Goal: Task Accomplishment & Management: Complete application form

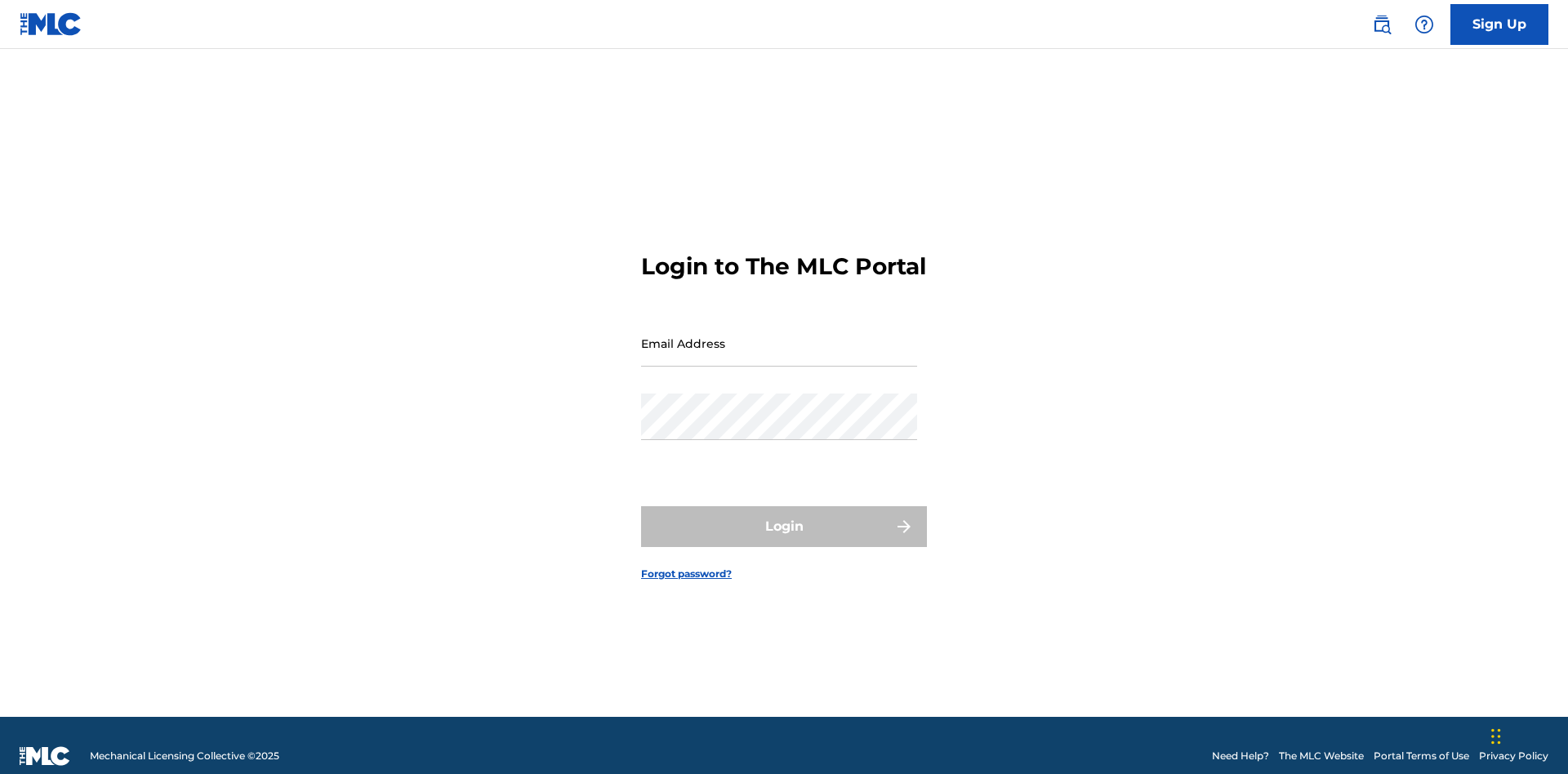
scroll to position [21, 0]
click at [779, 335] on input "Email Address" at bounding box center [779, 343] width 276 height 47
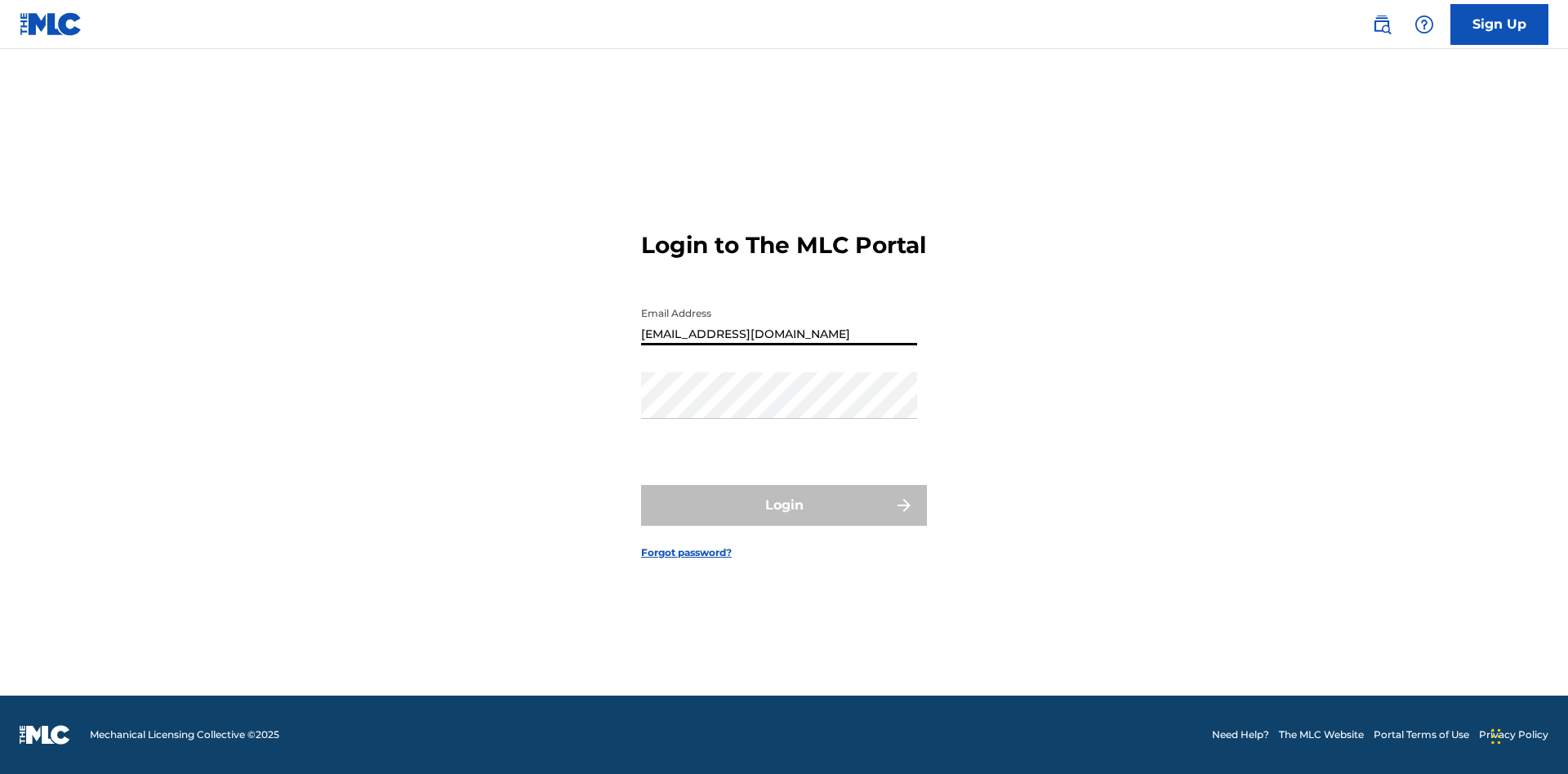
type input "[EMAIL_ADDRESS][DOMAIN_NAME]"
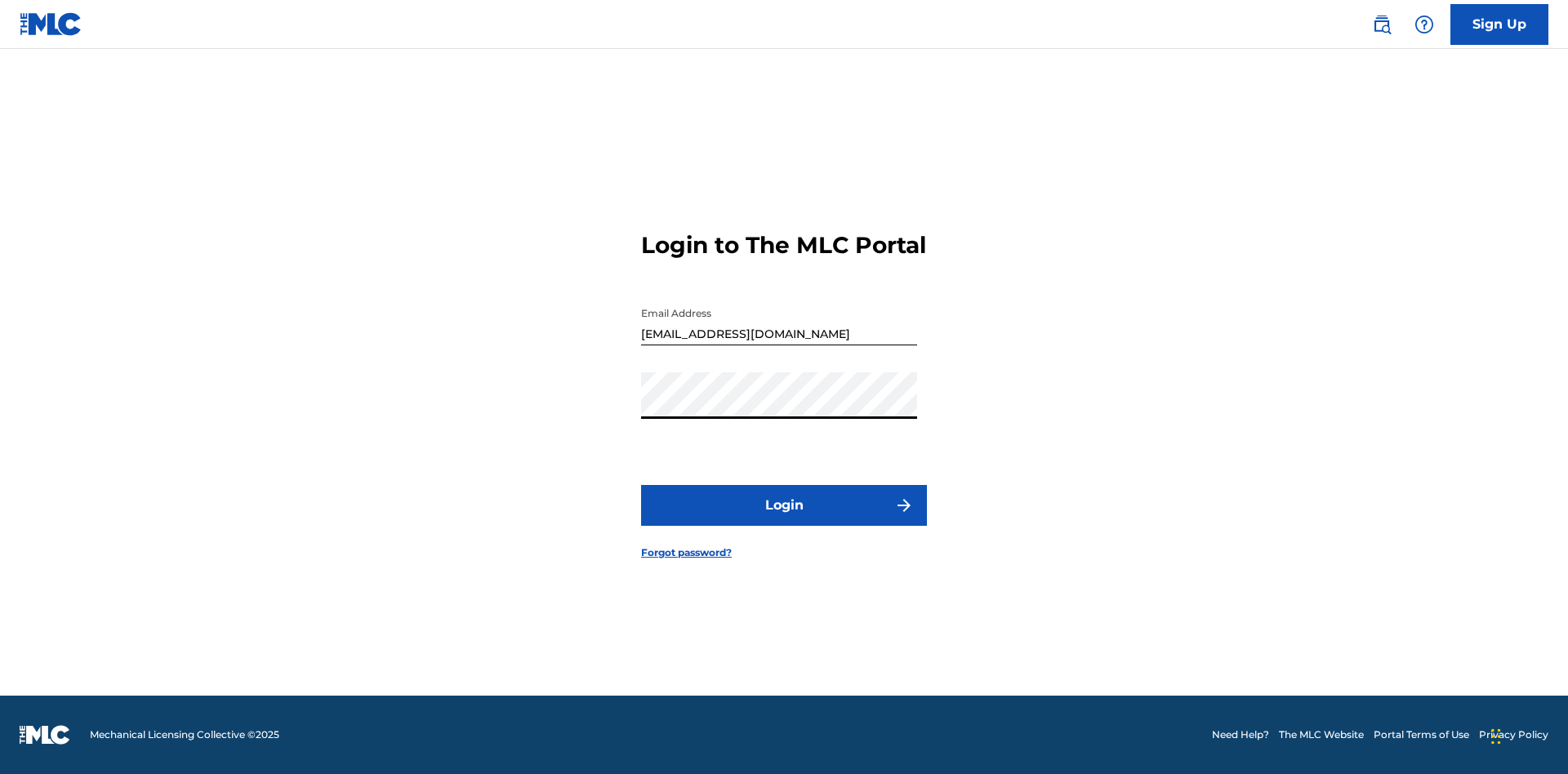
click at [784, 520] on button "Login" at bounding box center [784, 505] width 286 height 41
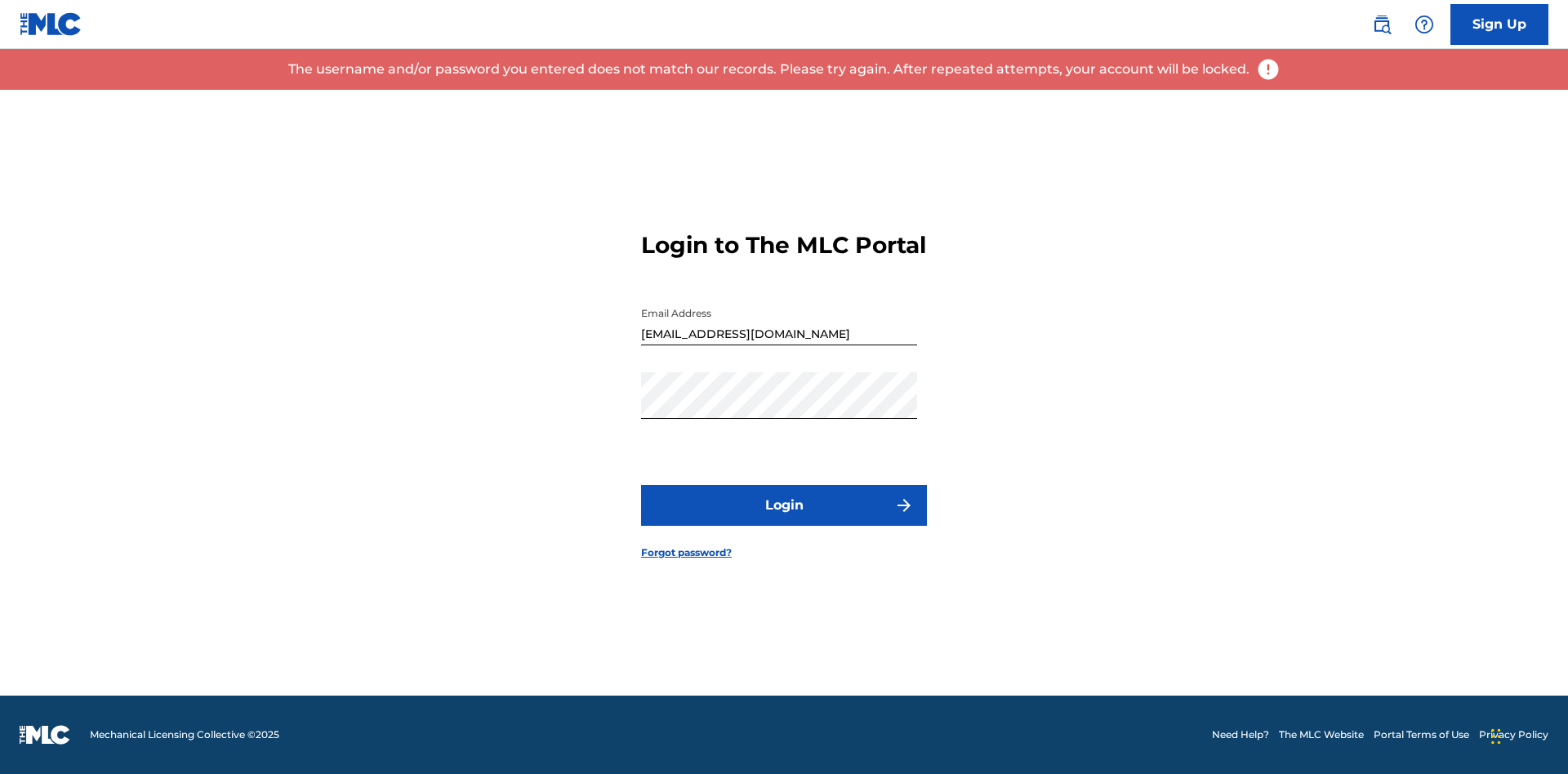
click at [779, 335] on input "[EMAIL_ADDRESS][DOMAIN_NAME]" at bounding box center [779, 322] width 276 height 47
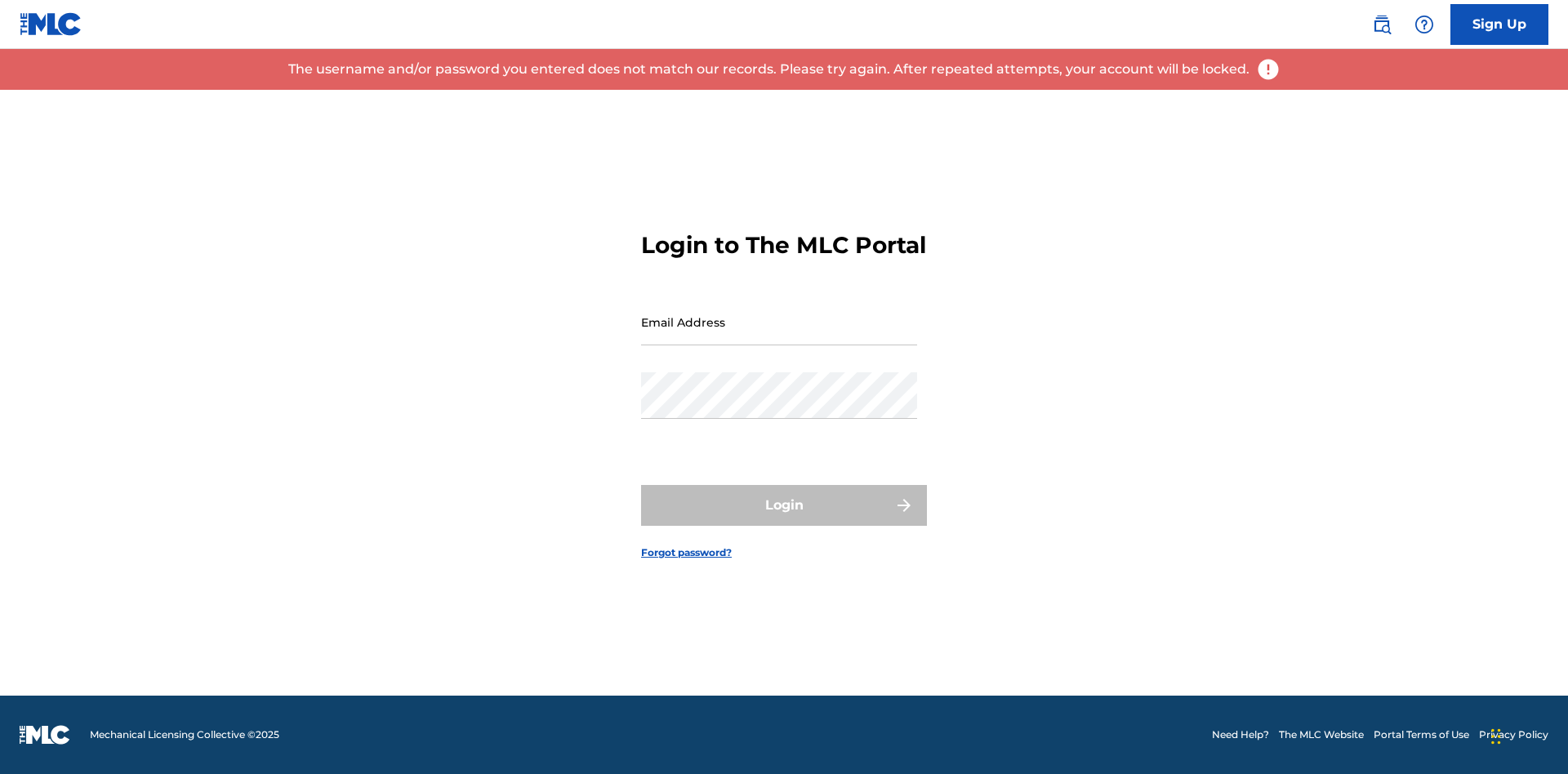
click at [779, 335] on input "Email Address" at bounding box center [779, 322] width 276 height 47
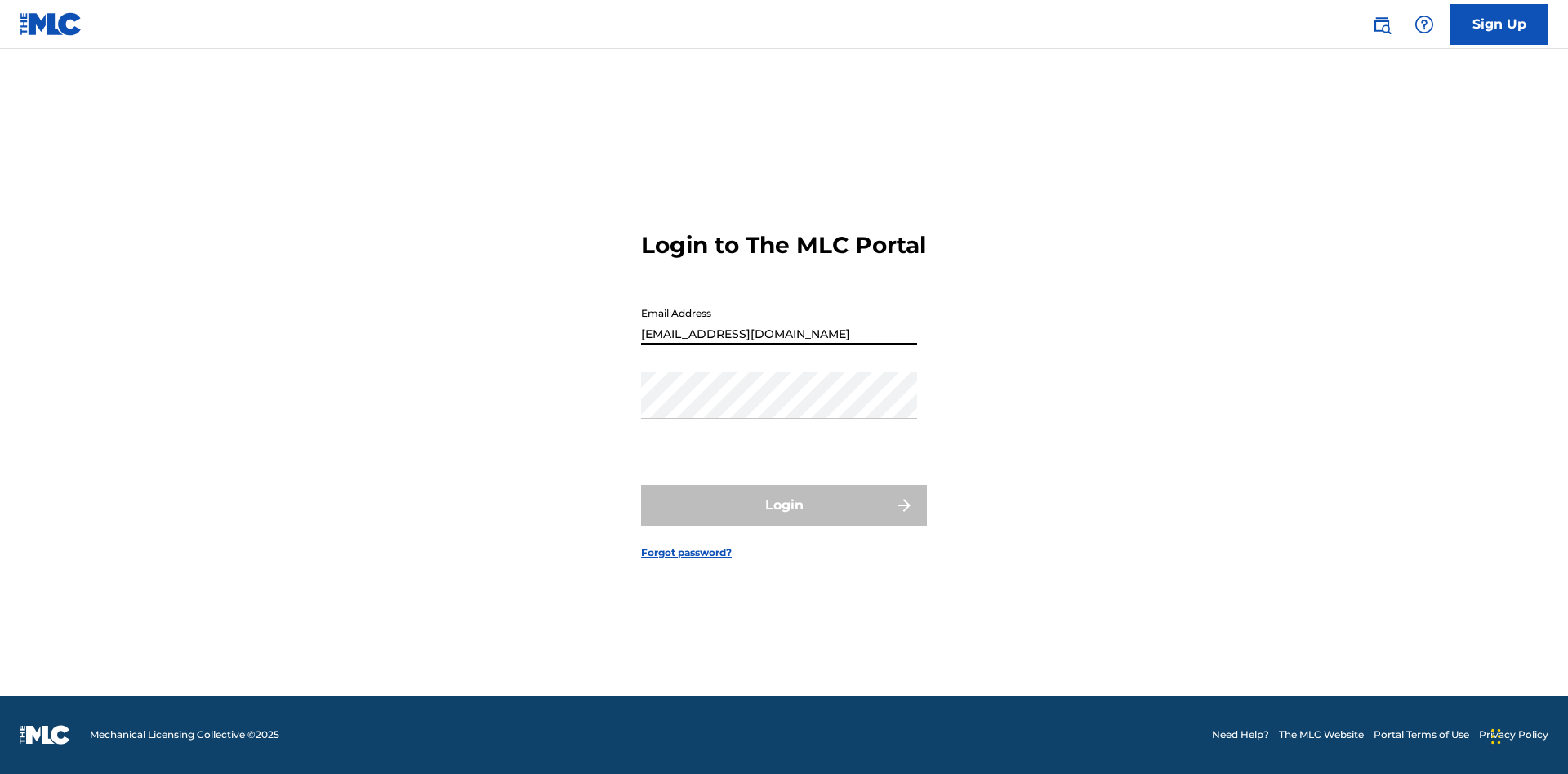
type input "[EMAIL_ADDRESS][DOMAIN_NAME]"
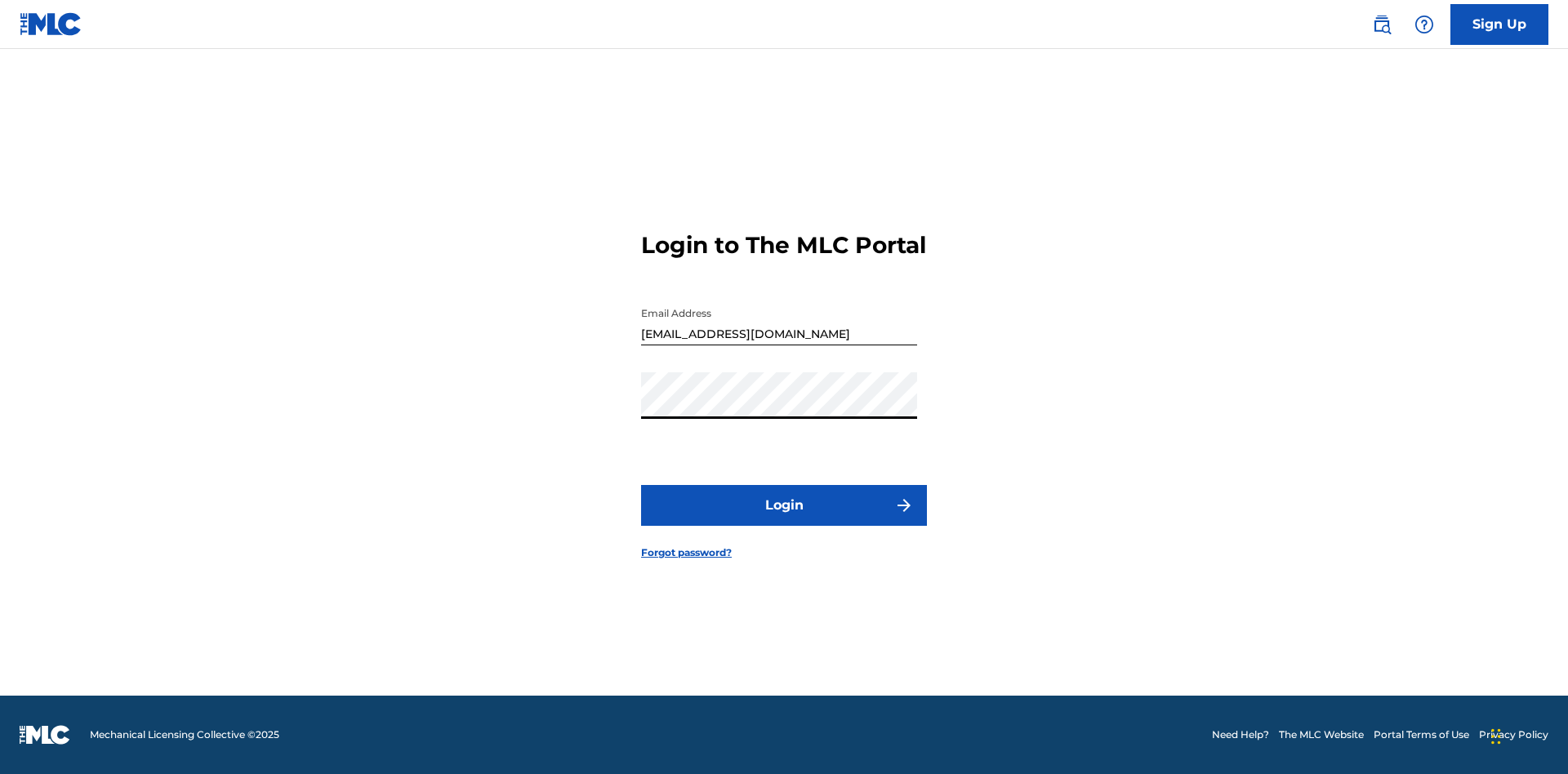
click at [784, 520] on button "Login" at bounding box center [784, 505] width 286 height 41
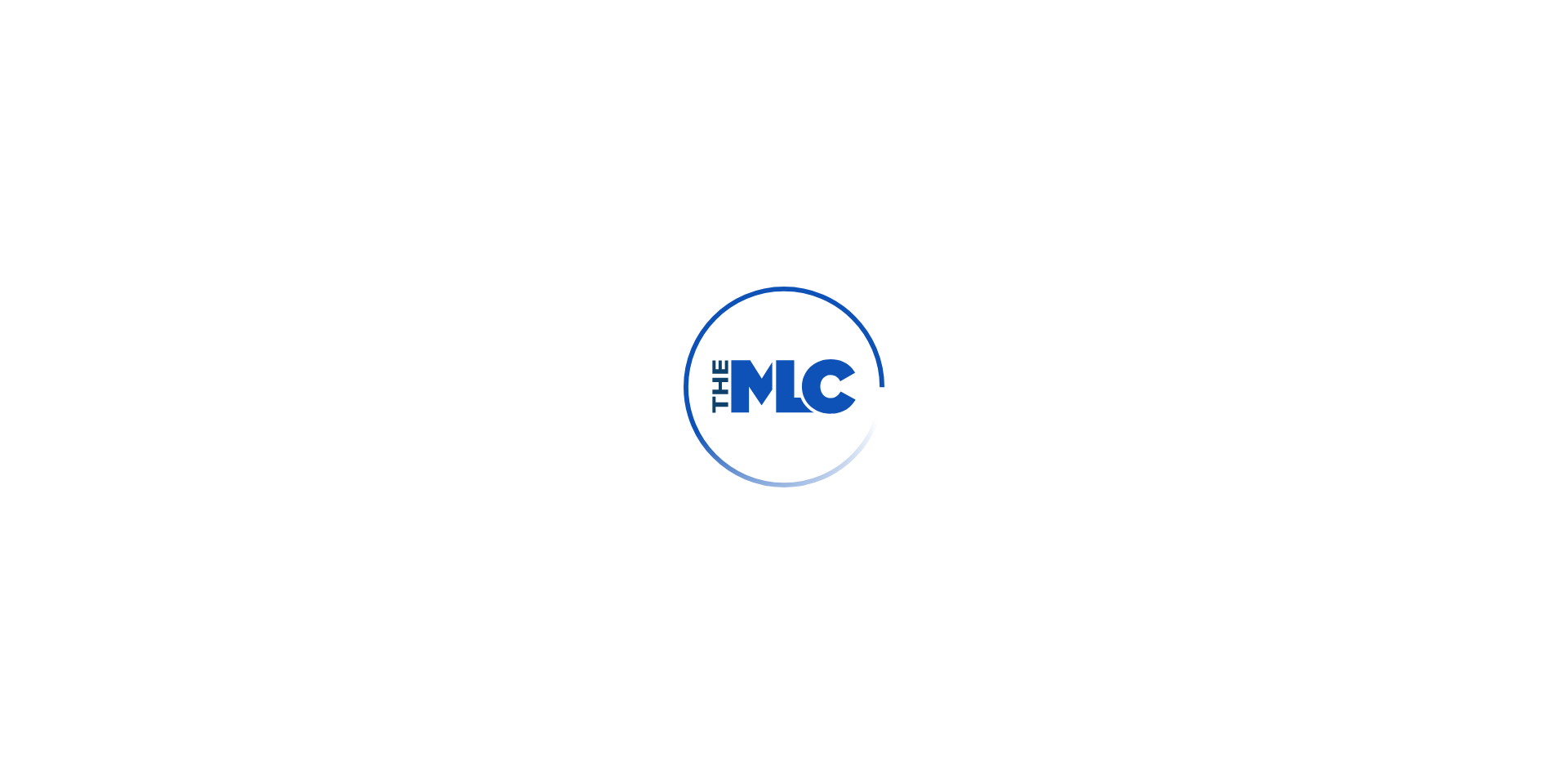
click at [201, 24] on span "Members 11" at bounding box center [216, 24] width 82 height 19
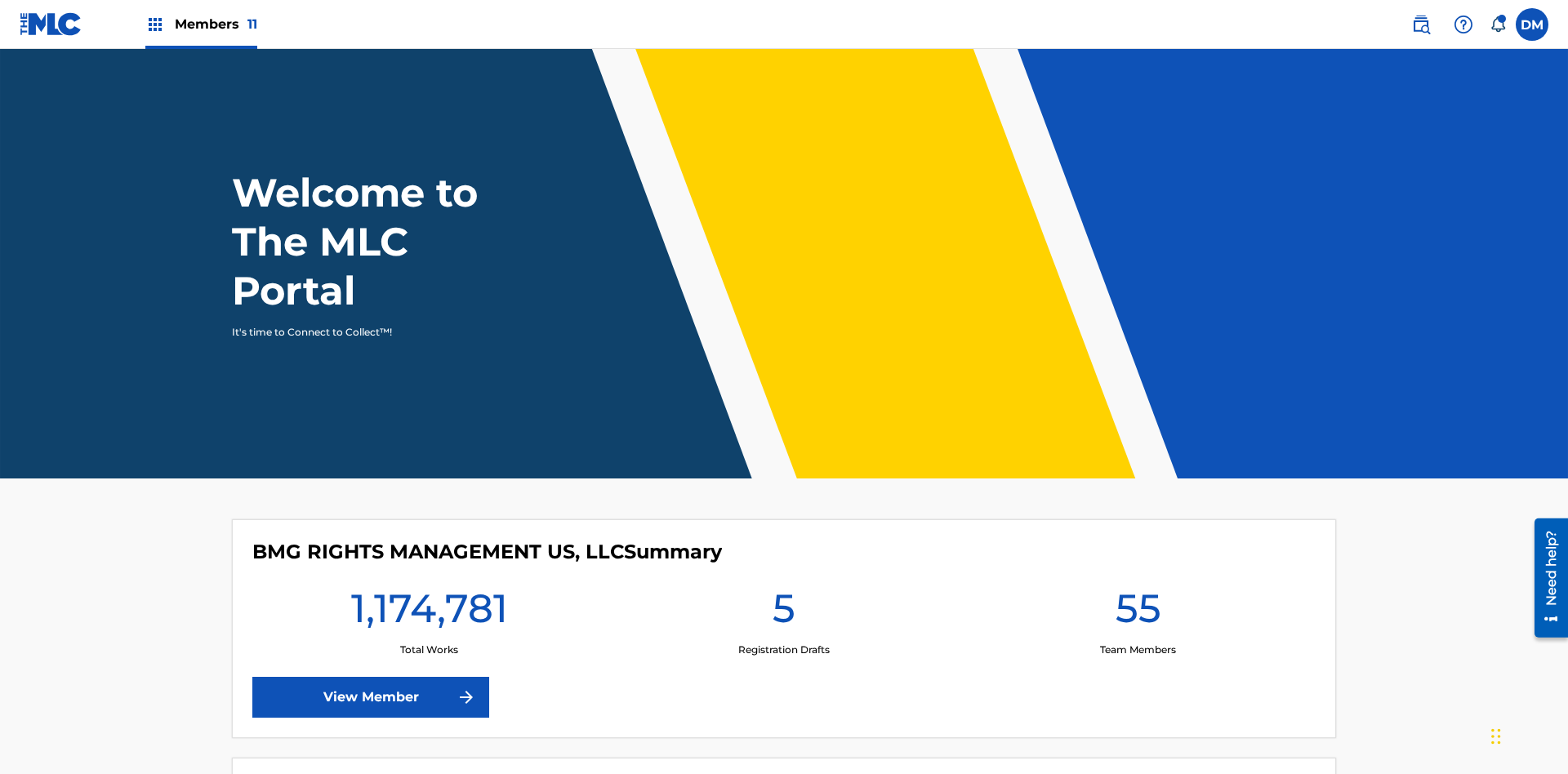
click at [201, 24] on span "Members 11" at bounding box center [216, 24] width 82 height 19
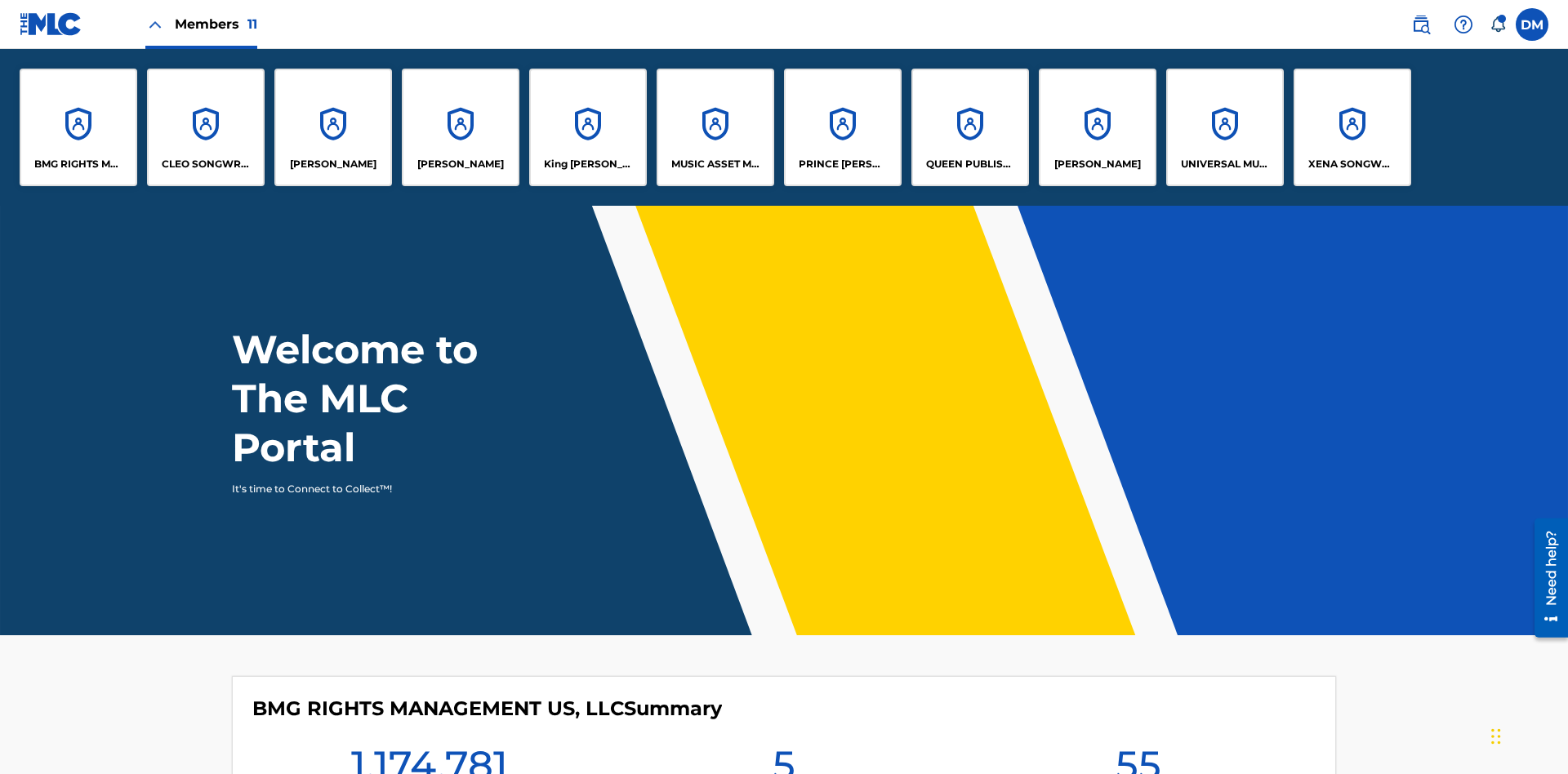
click at [1224, 164] on p "UNIVERSAL MUSIC PUB GROUP" at bounding box center [1225, 163] width 89 height 14
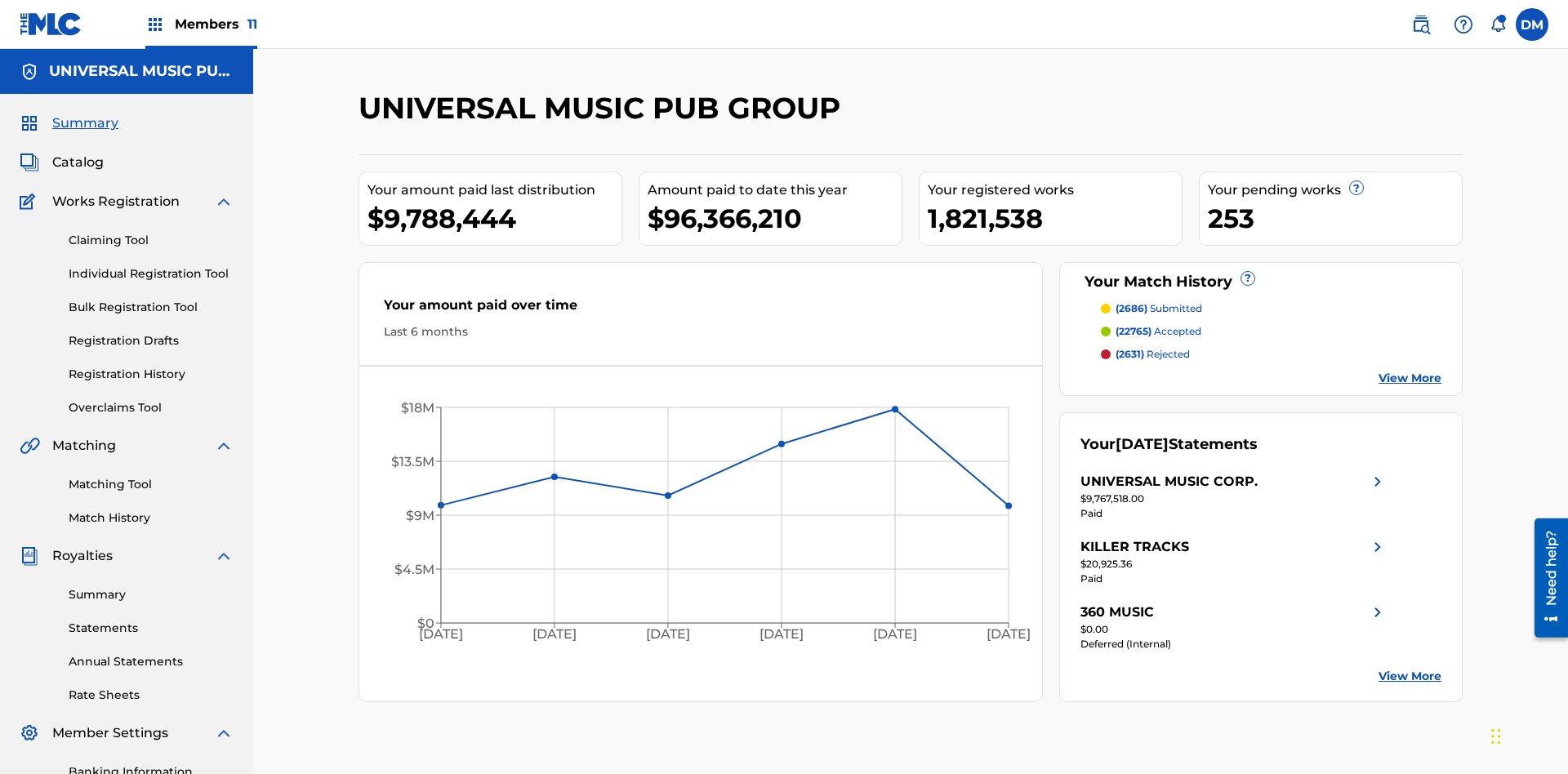
click at [151, 266] on link "Individual Registration Tool" at bounding box center [151, 274] width 165 height 17
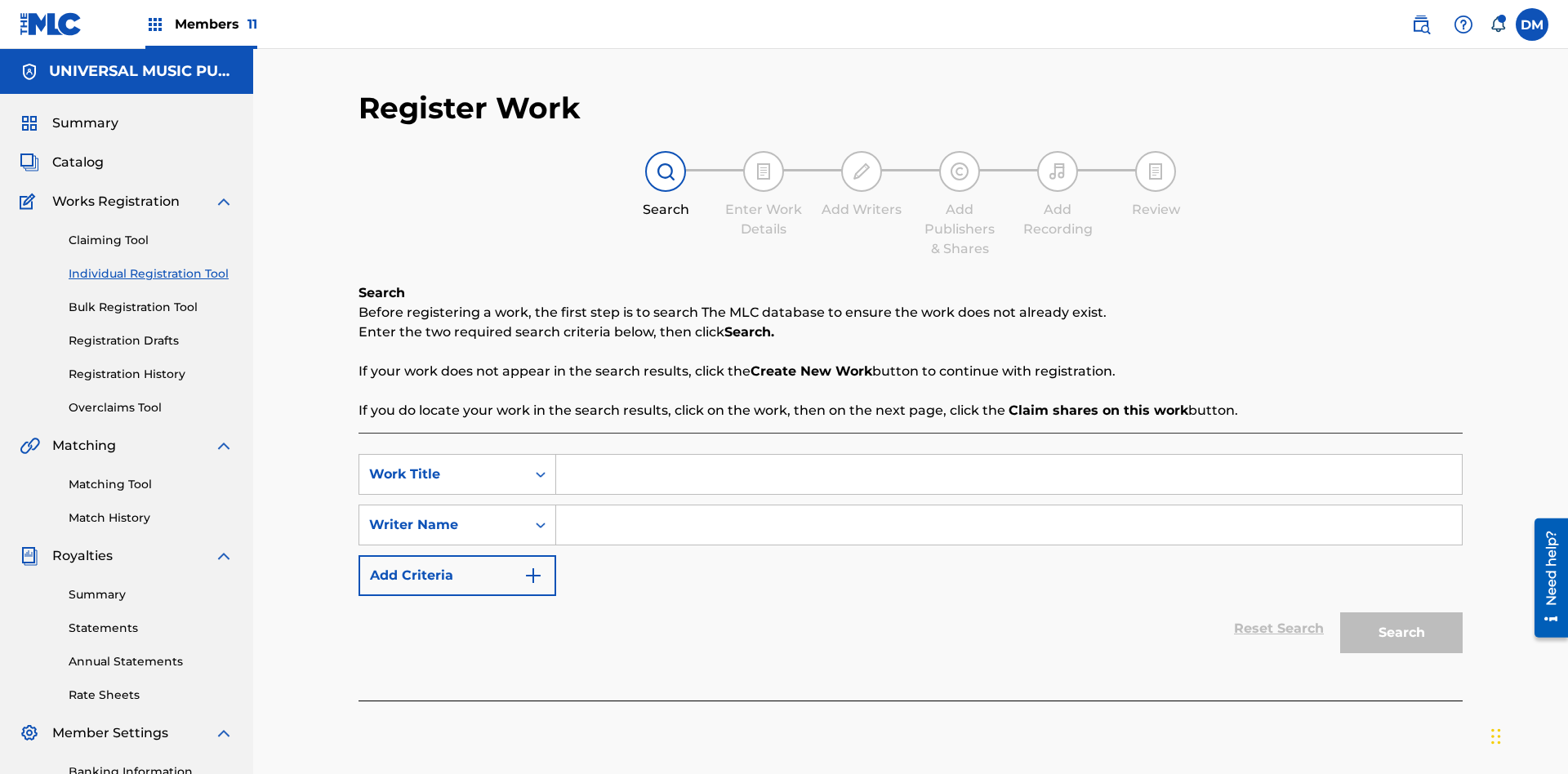
click at [1009, 455] on input "Search Form" at bounding box center [1009, 474] width 906 height 39
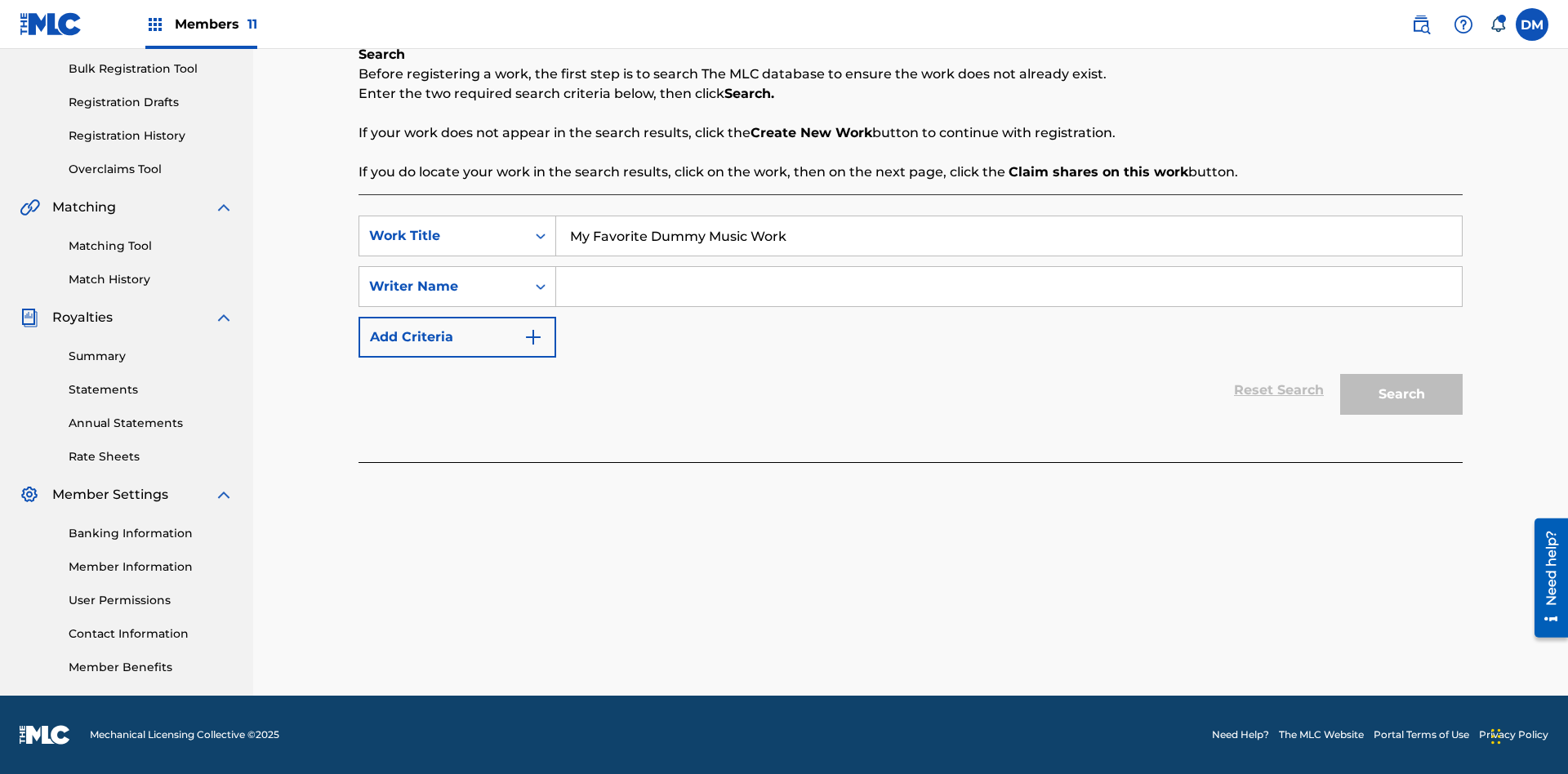
type input "My Favorite Dummy Music Work"
click at [1009, 287] on input "Search Form" at bounding box center [1009, 287] width 906 height 39
type input "1234567890"
click at [1402, 395] on button "Search" at bounding box center [1402, 394] width 122 height 41
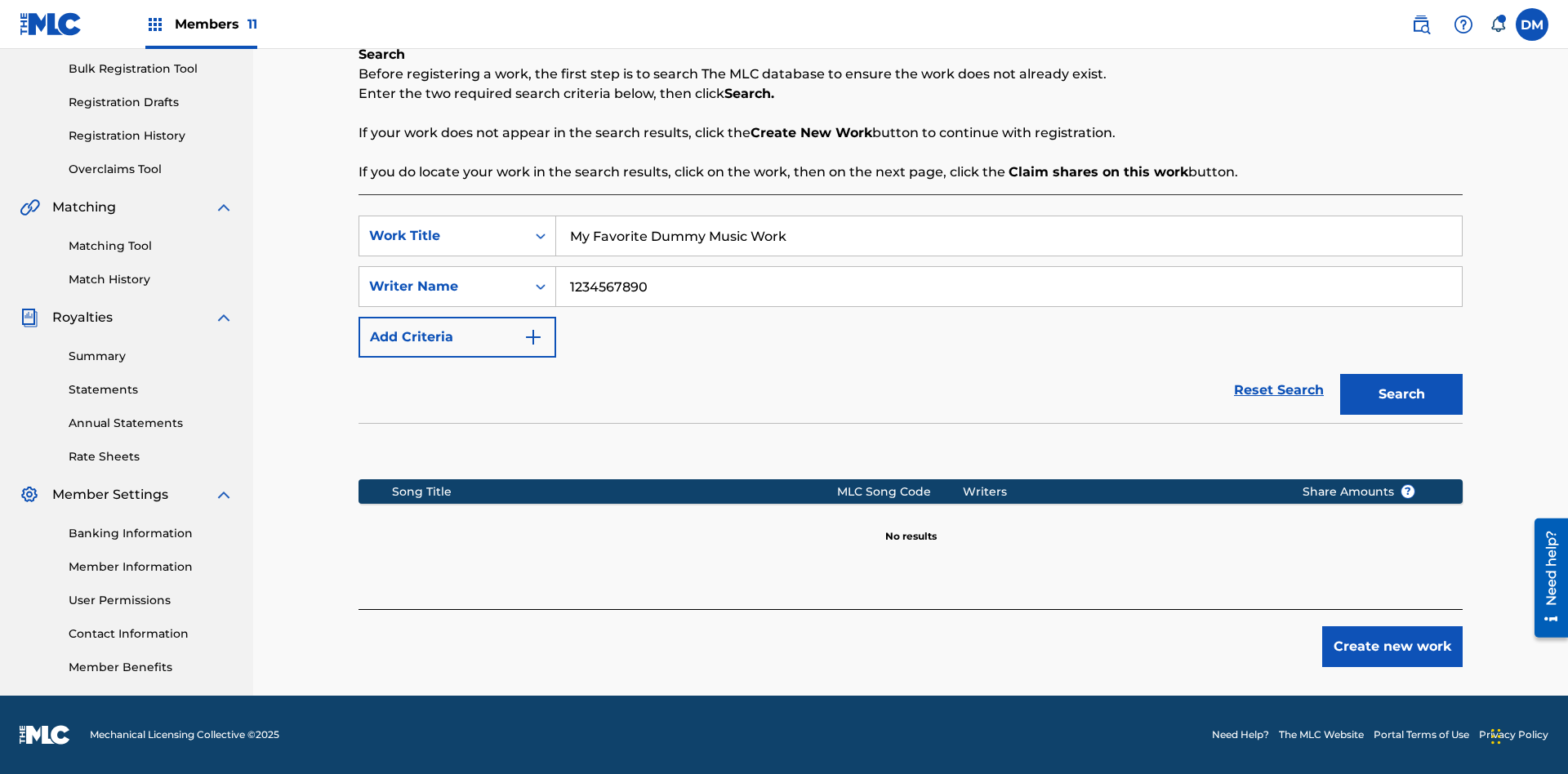
click at [1392, 647] on button "Create new work" at bounding box center [1392, 647] width 140 height 41
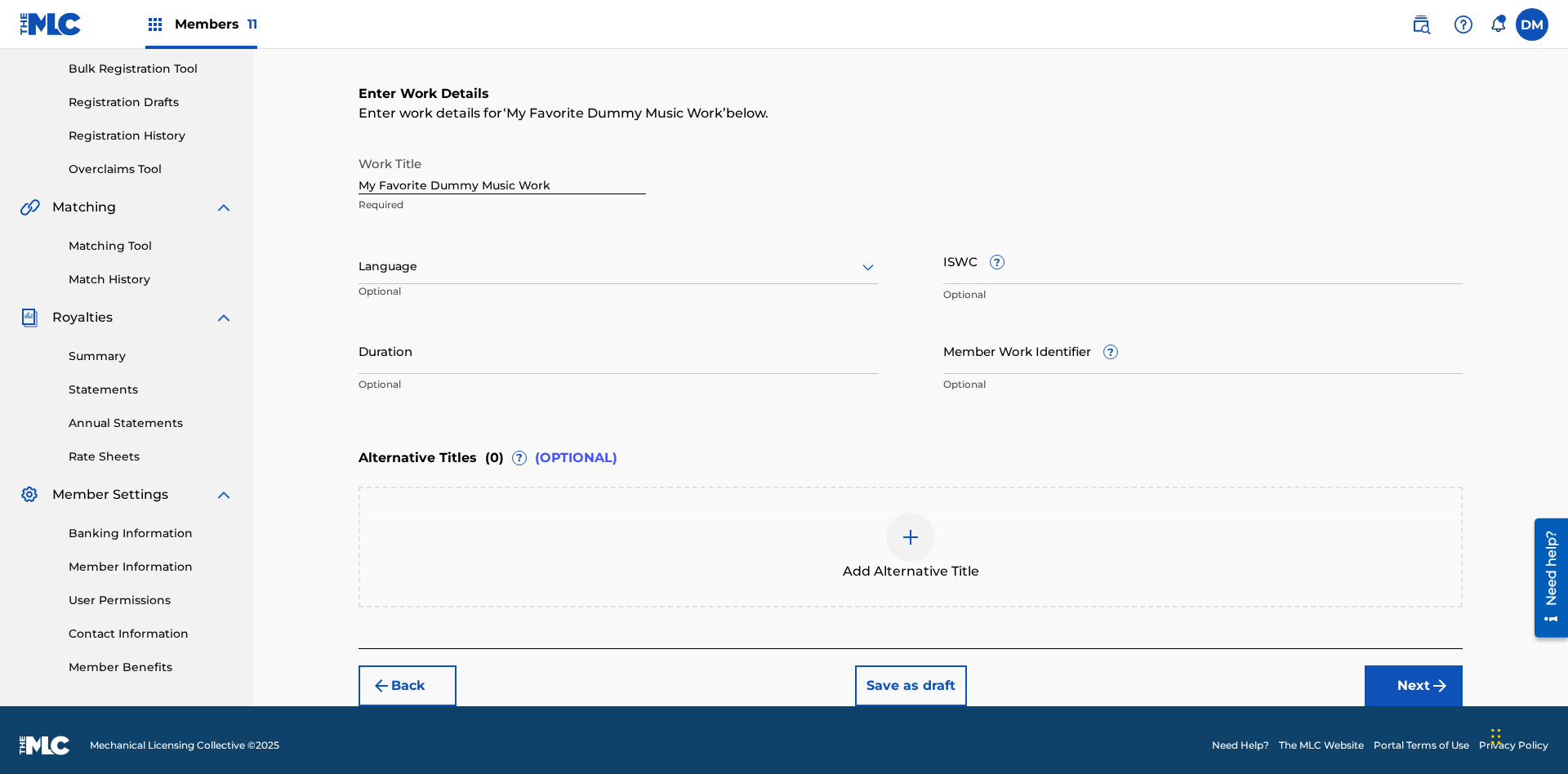
scroll to position [249, 0]
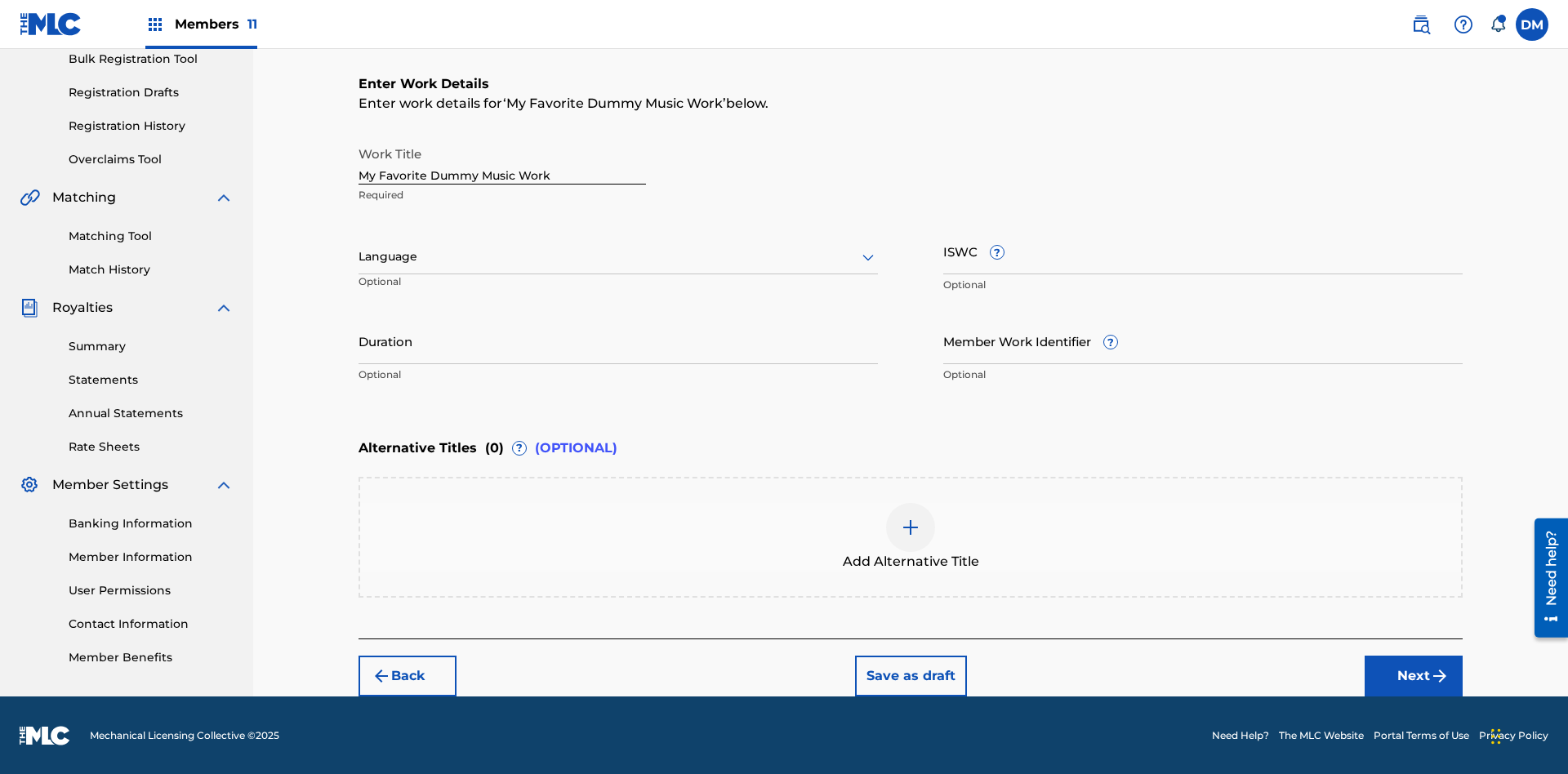
click at [1414, 675] on button "Next" at bounding box center [1413, 676] width 98 height 41
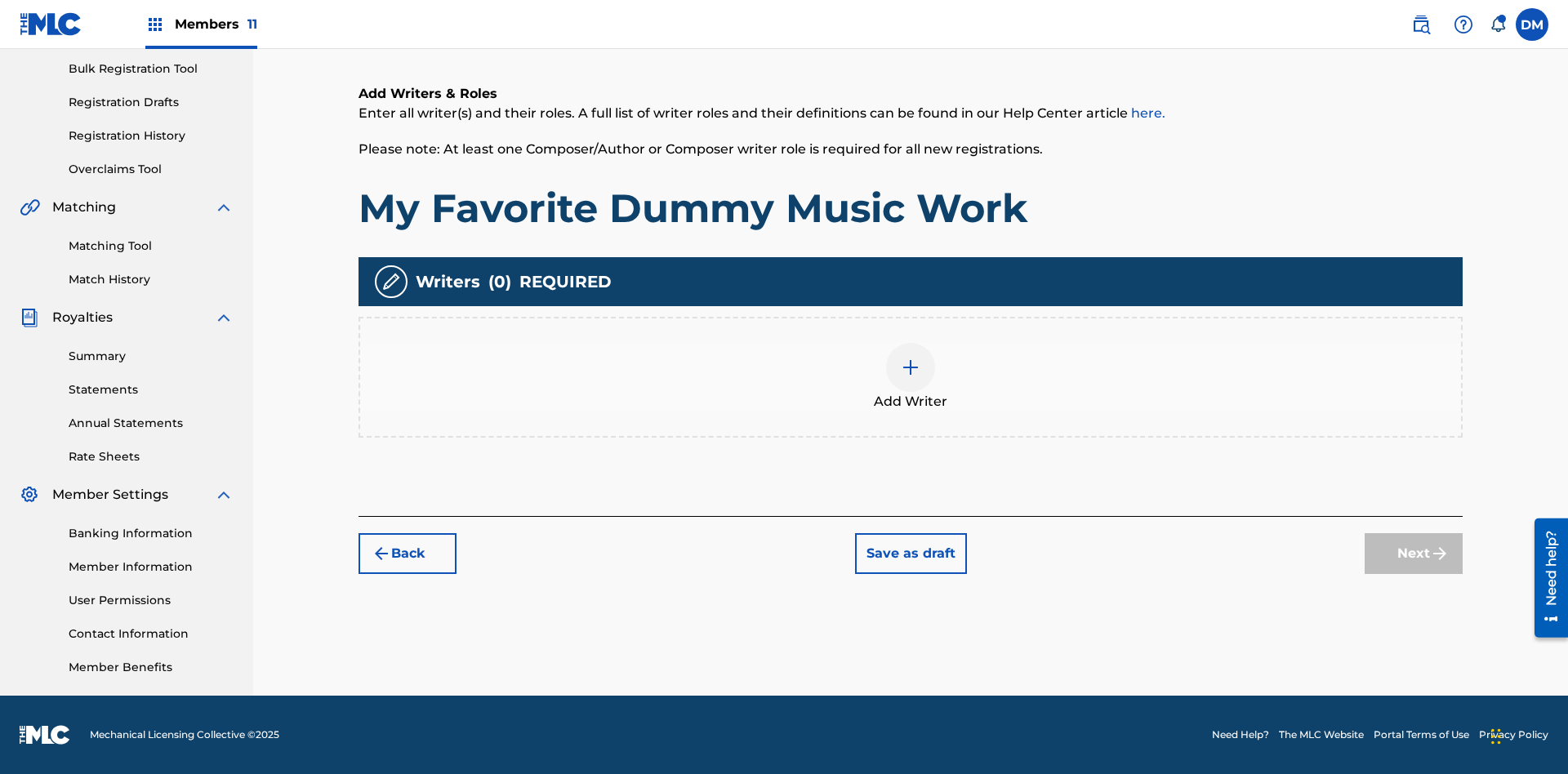
click at [911, 376] on img at bounding box center [911, 367] width 20 height 20
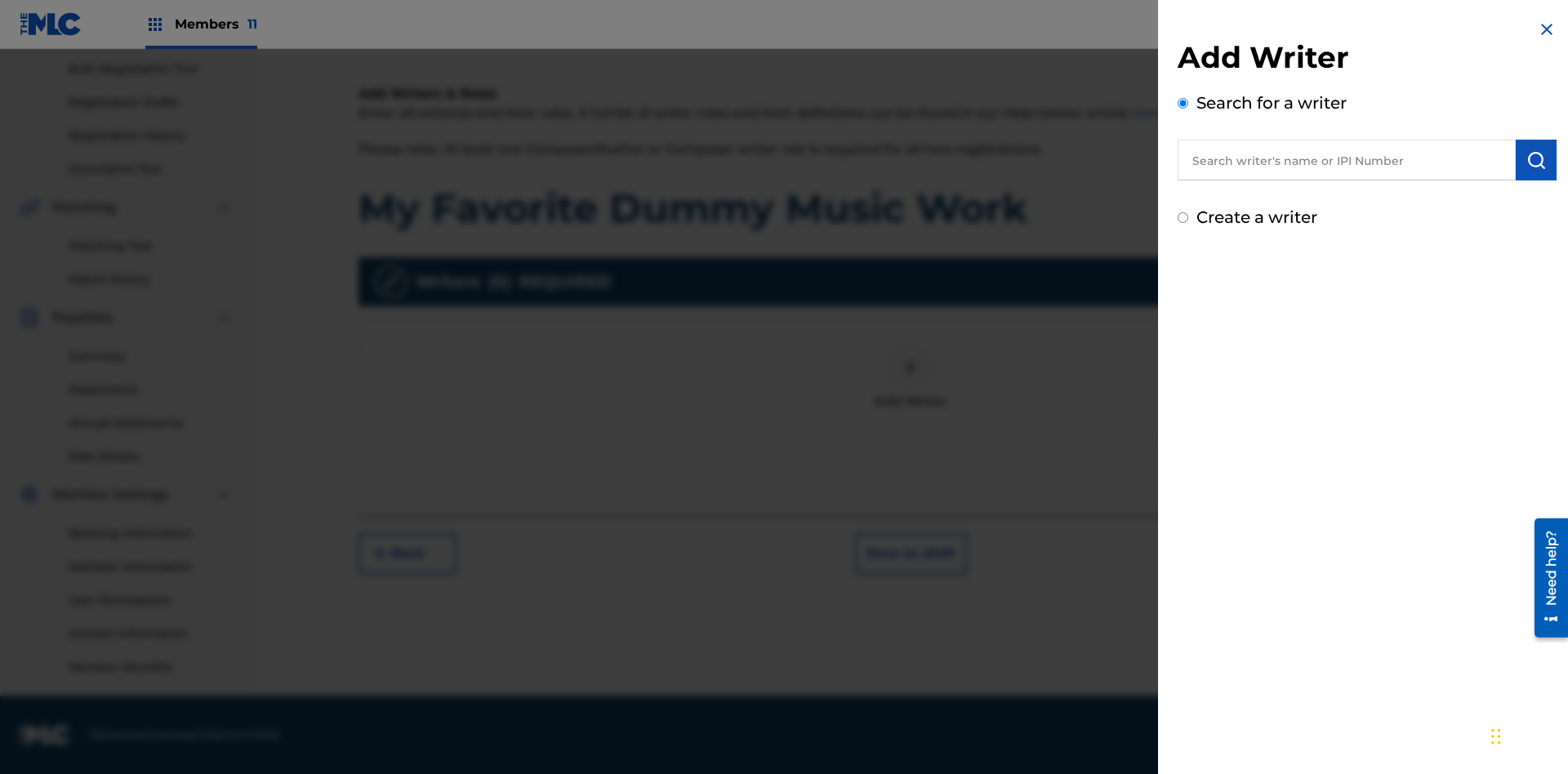
click at [1347, 161] on input "text" at bounding box center [1347, 160] width 338 height 41
type input "[PERSON_NAME]"
click at [1536, 161] on img "submit" at bounding box center [1536, 160] width 20 height 20
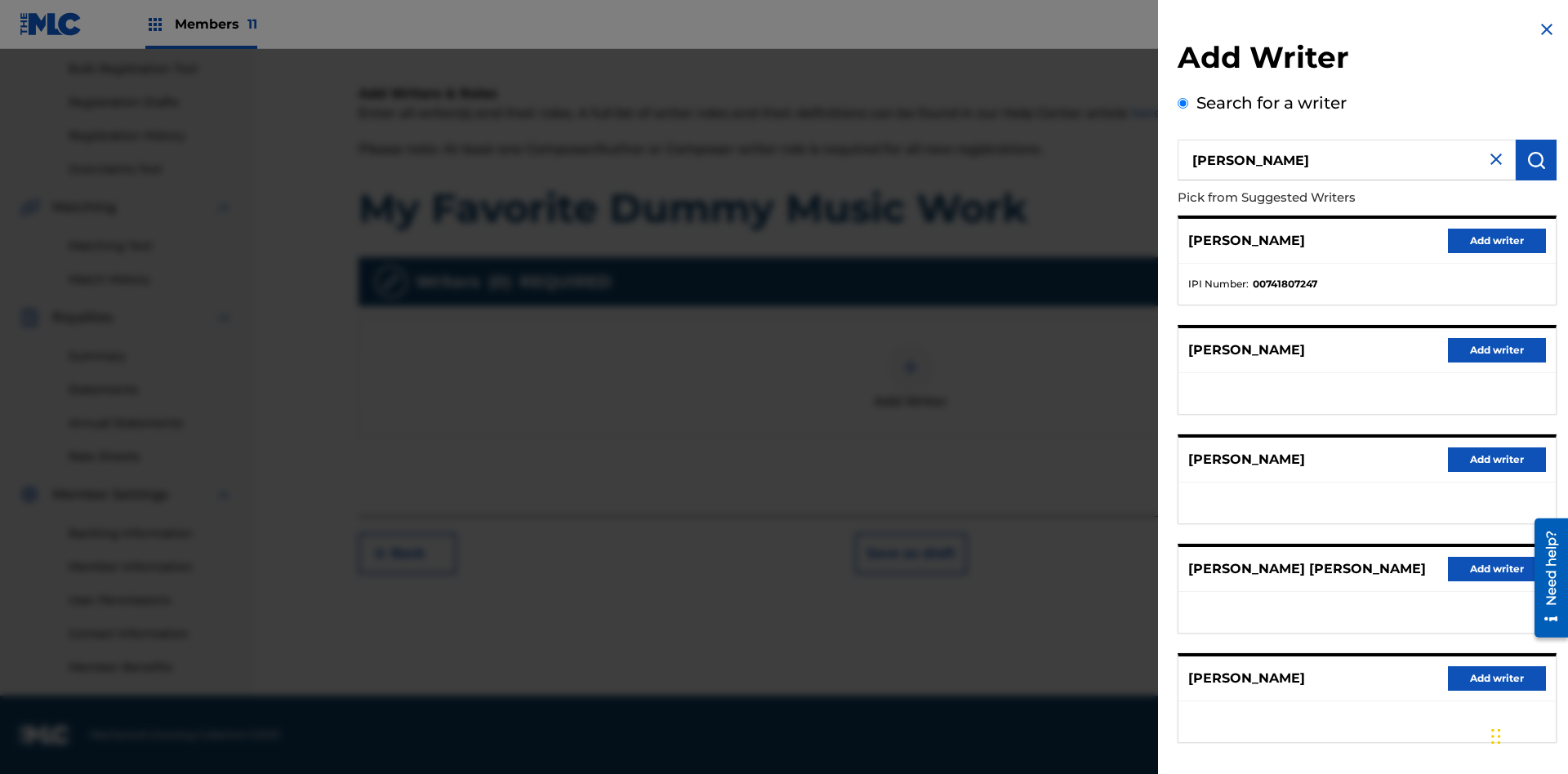
click at [1497, 240] on button "Add writer" at bounding box center [1497, 241] width 98 height 25
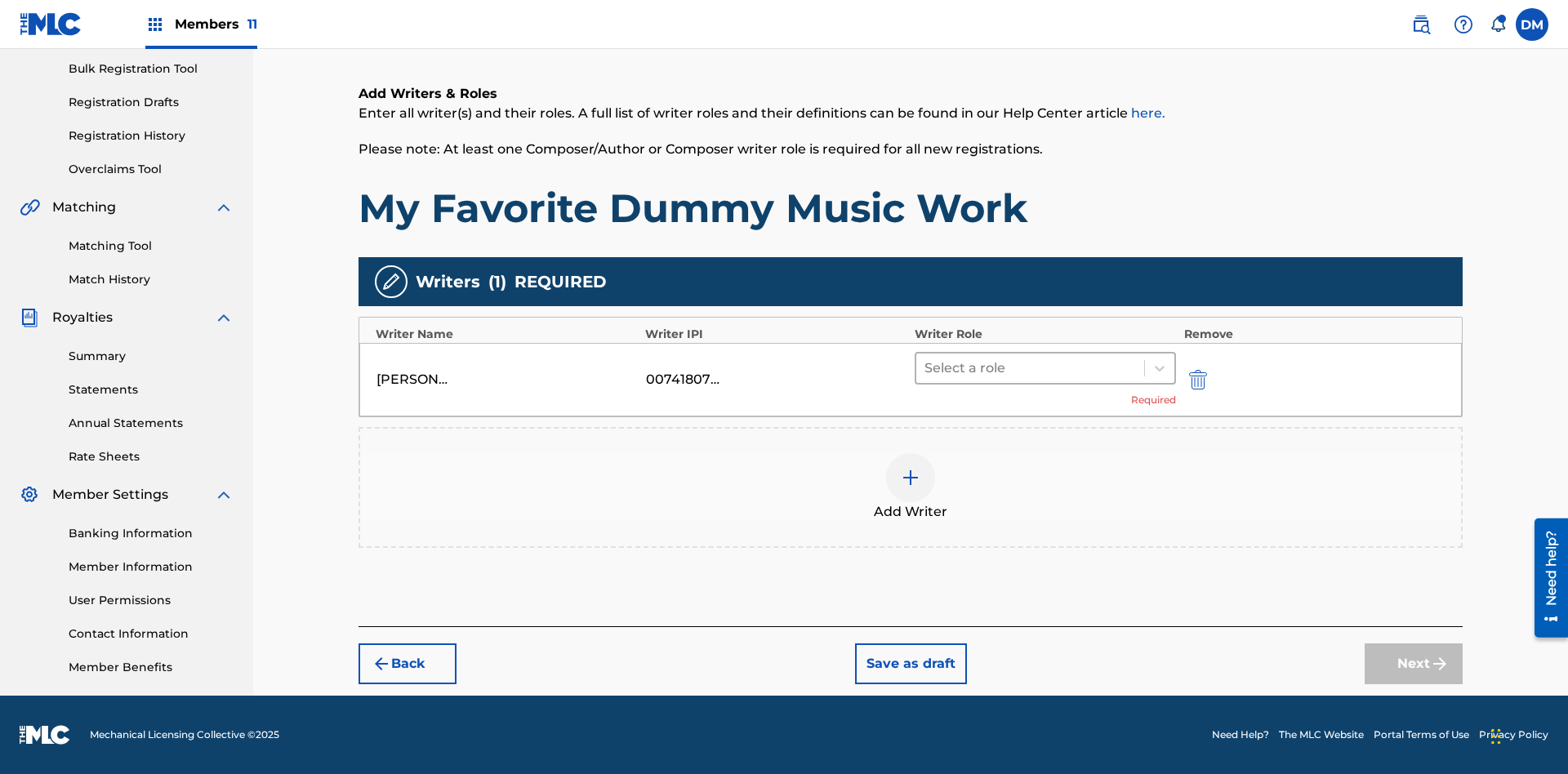
click at [926, 368] on input "text" at bounding box center [926, 368] width 3 height 20
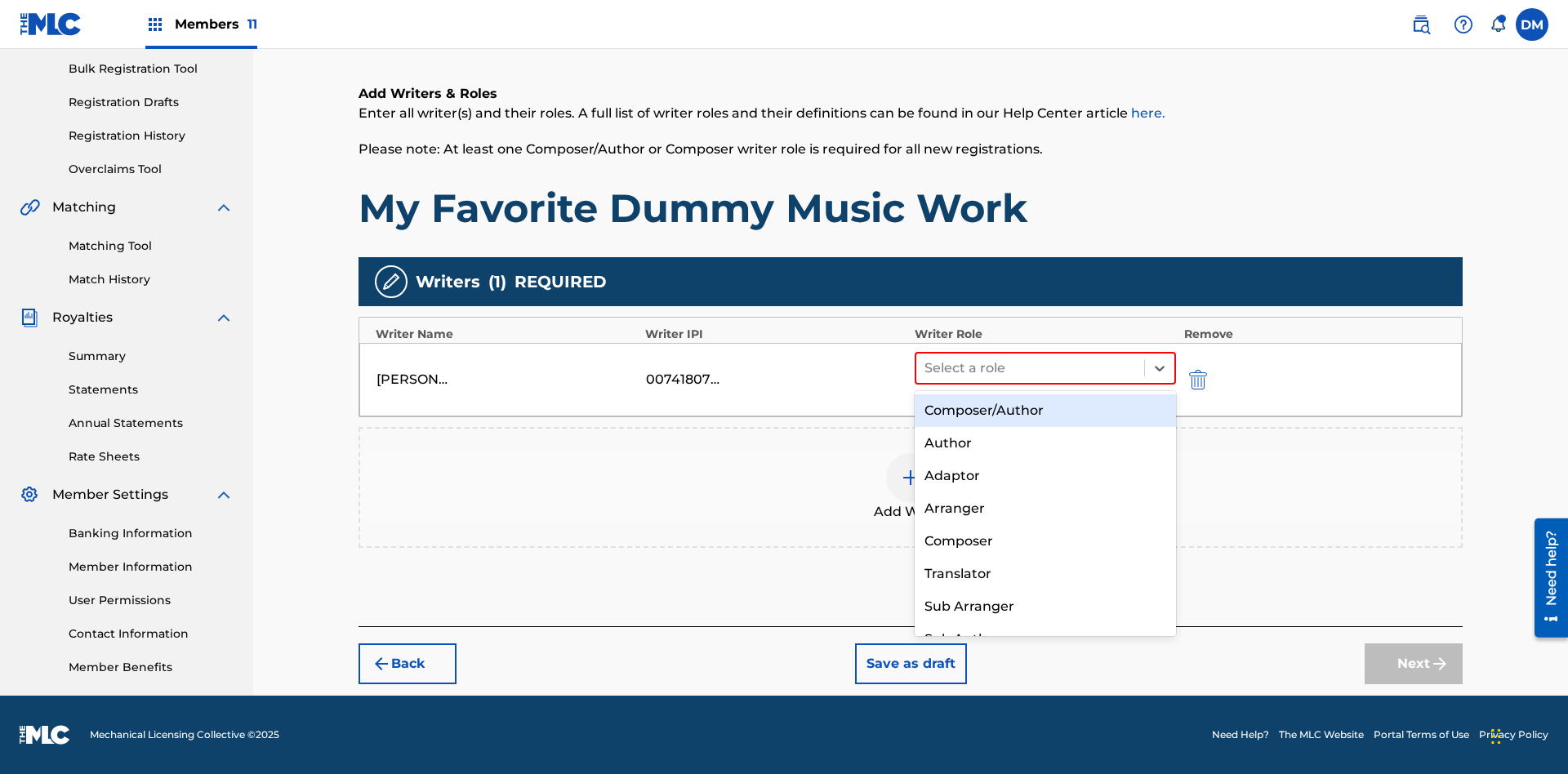
click at [1044, 541] on div "Composer" at bounding box center [1045, 542] width 262 height 32
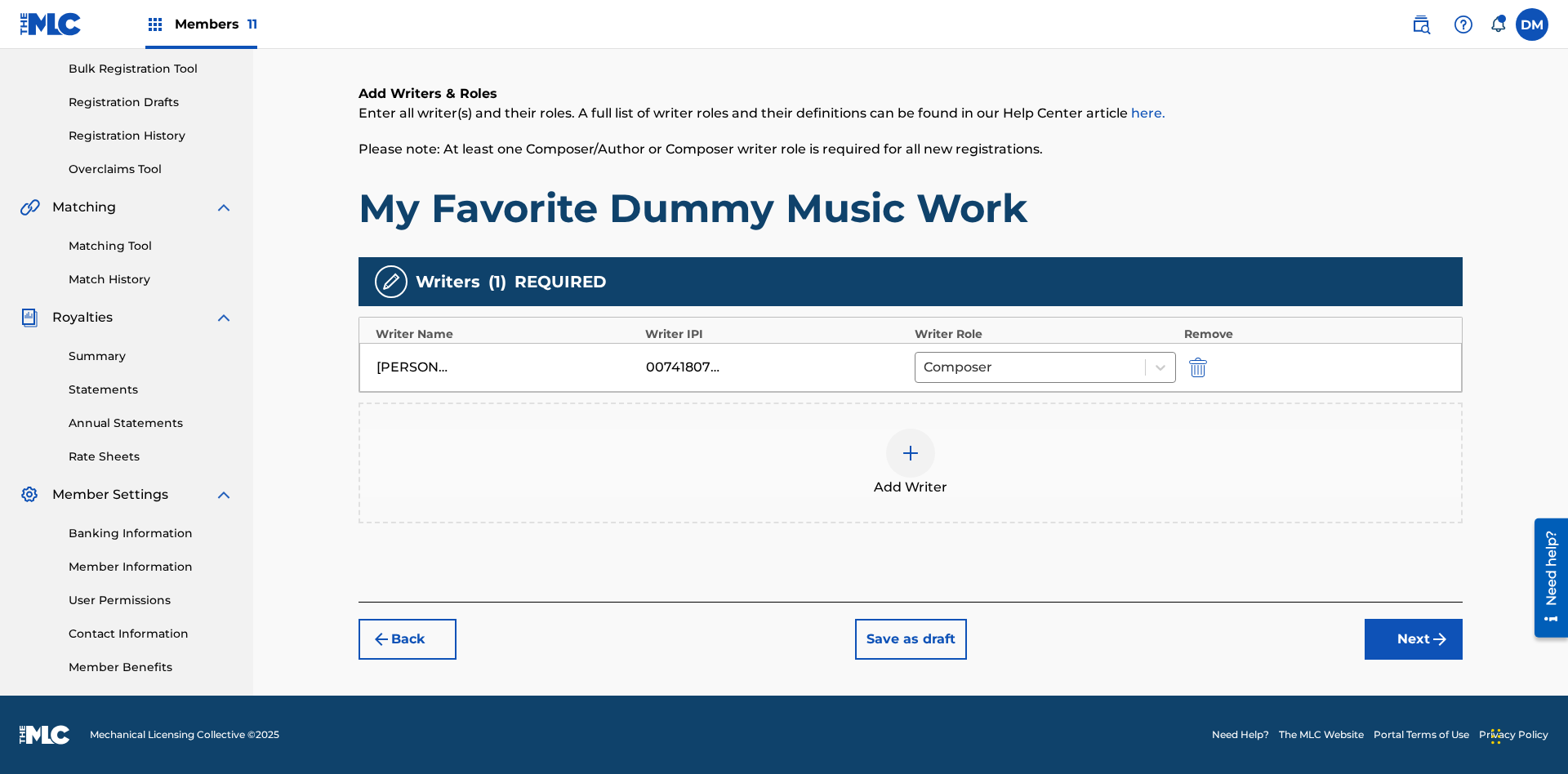
click at [1414, 639] on button "Next" at bounding box center [1413, 639] width 98 height 41
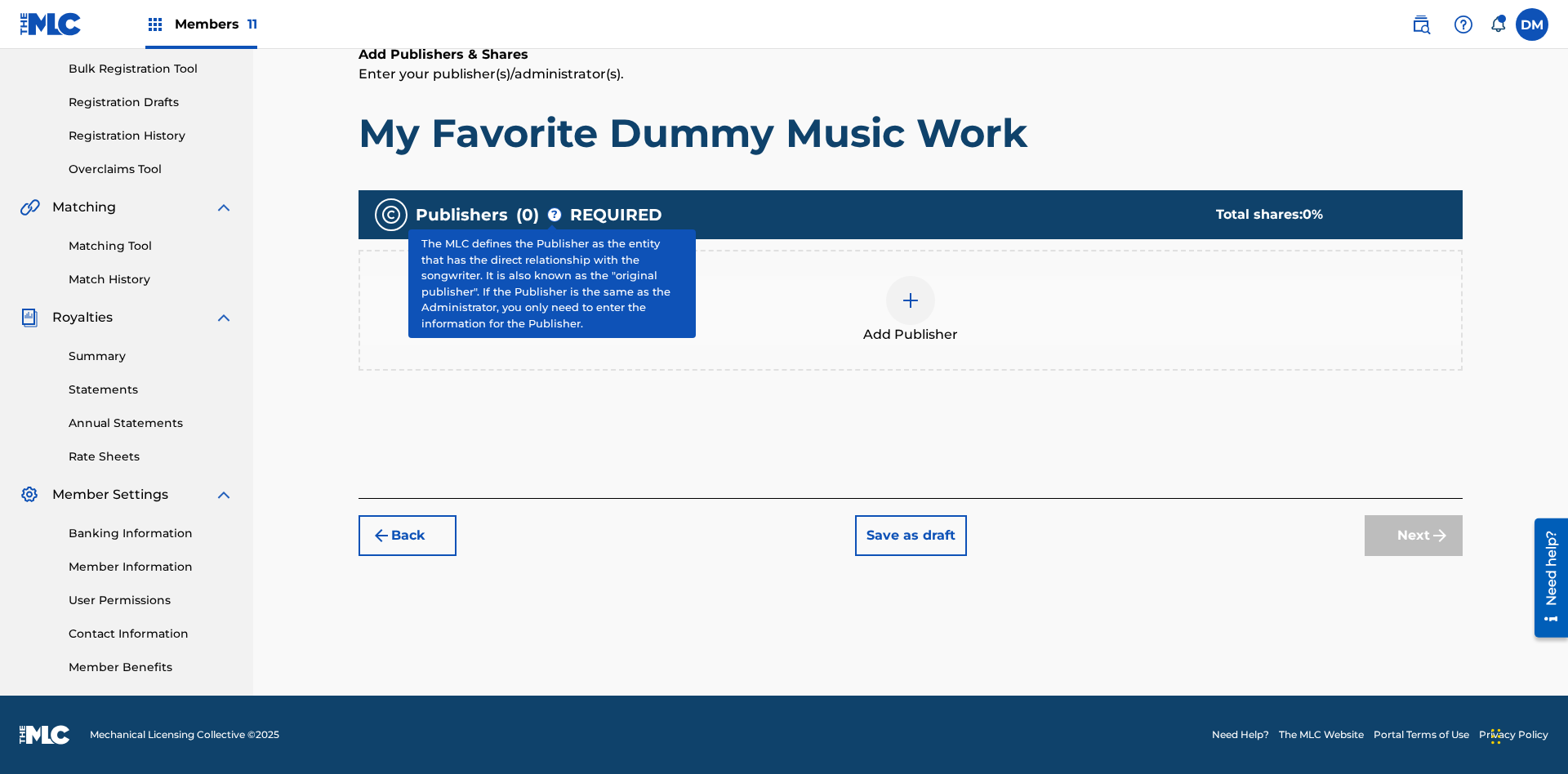
click at [911, 300] on img at bounding box center [911, 300] width 20 height 20
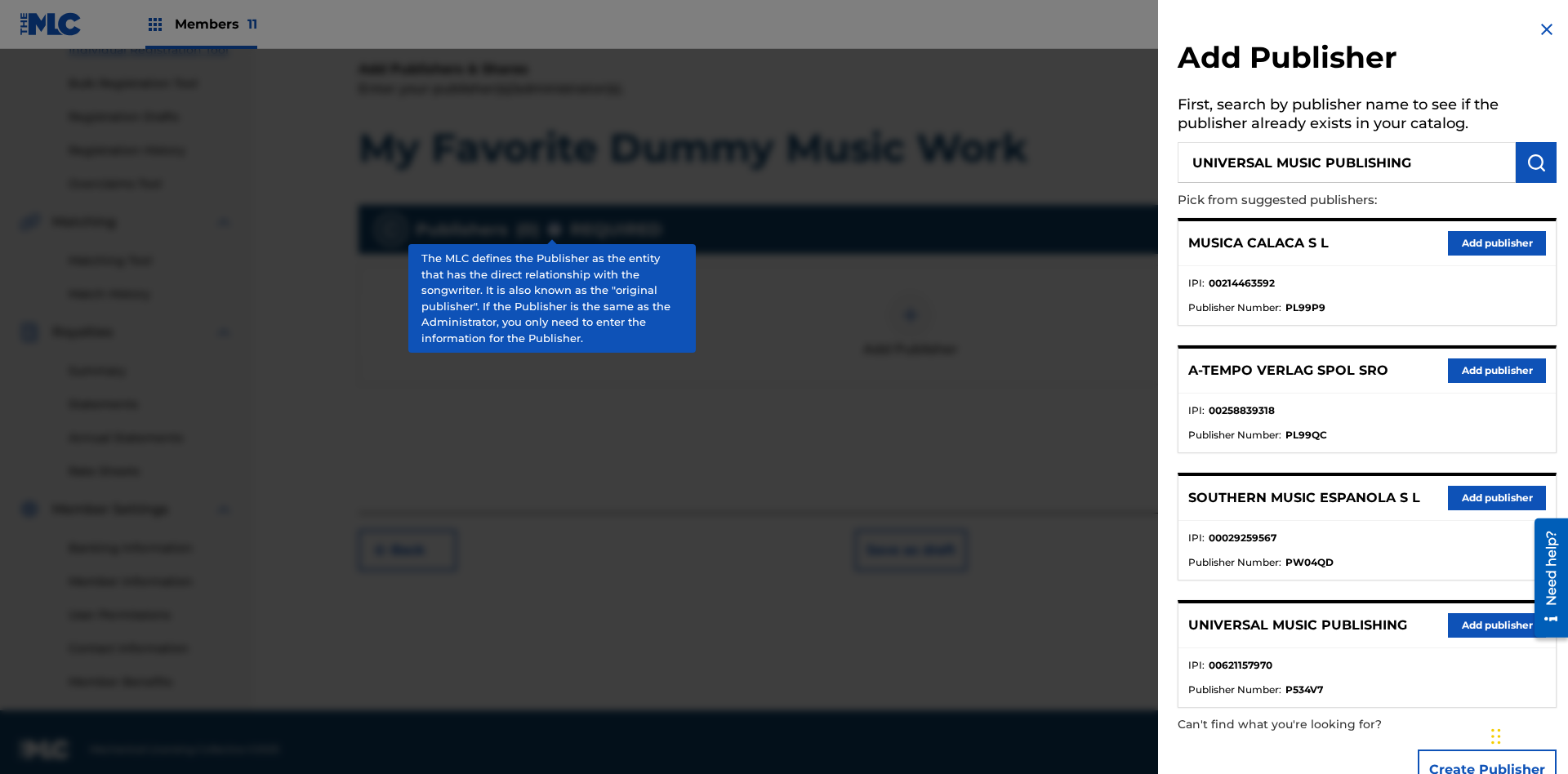
type input "UNIVERSAL MUSIC PUBLISHING"
click at [1536, 162] on img "submit" at bounding box center [1536, 162] width 20 height 20
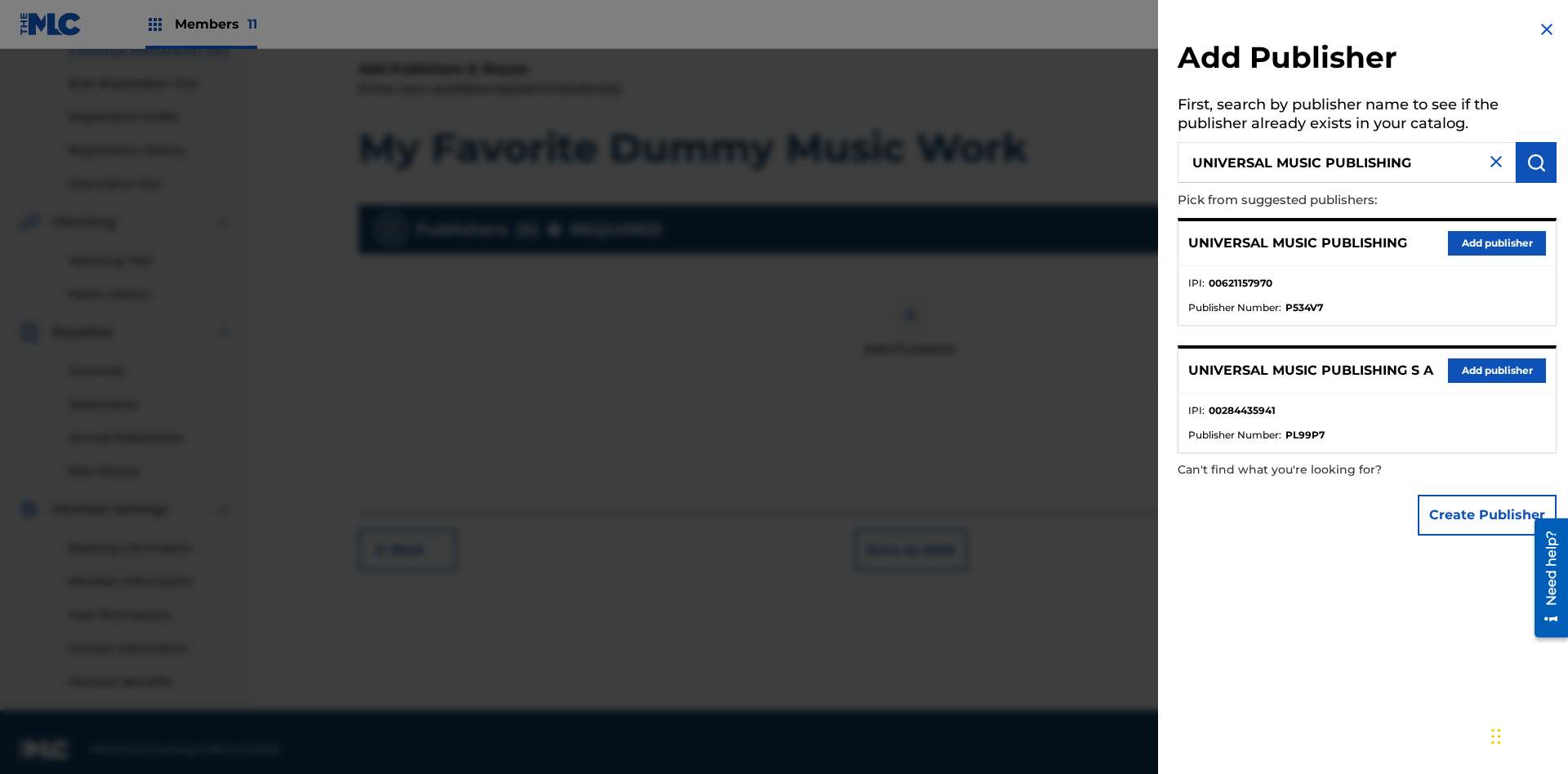
click at [1497, 243] on button "Add publisher" at bounding box center [1497, 244] width 98 height 25
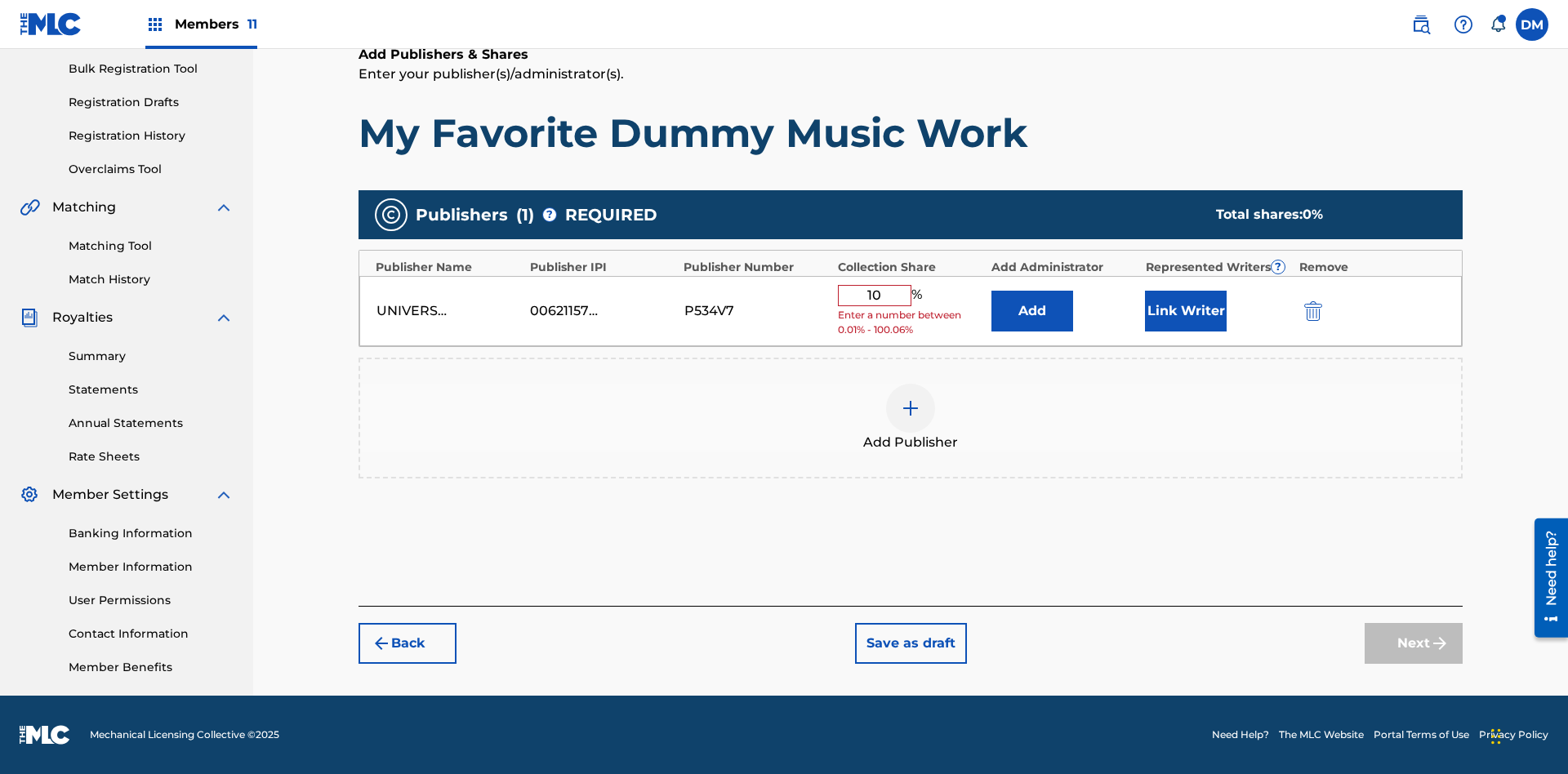
type input "100"
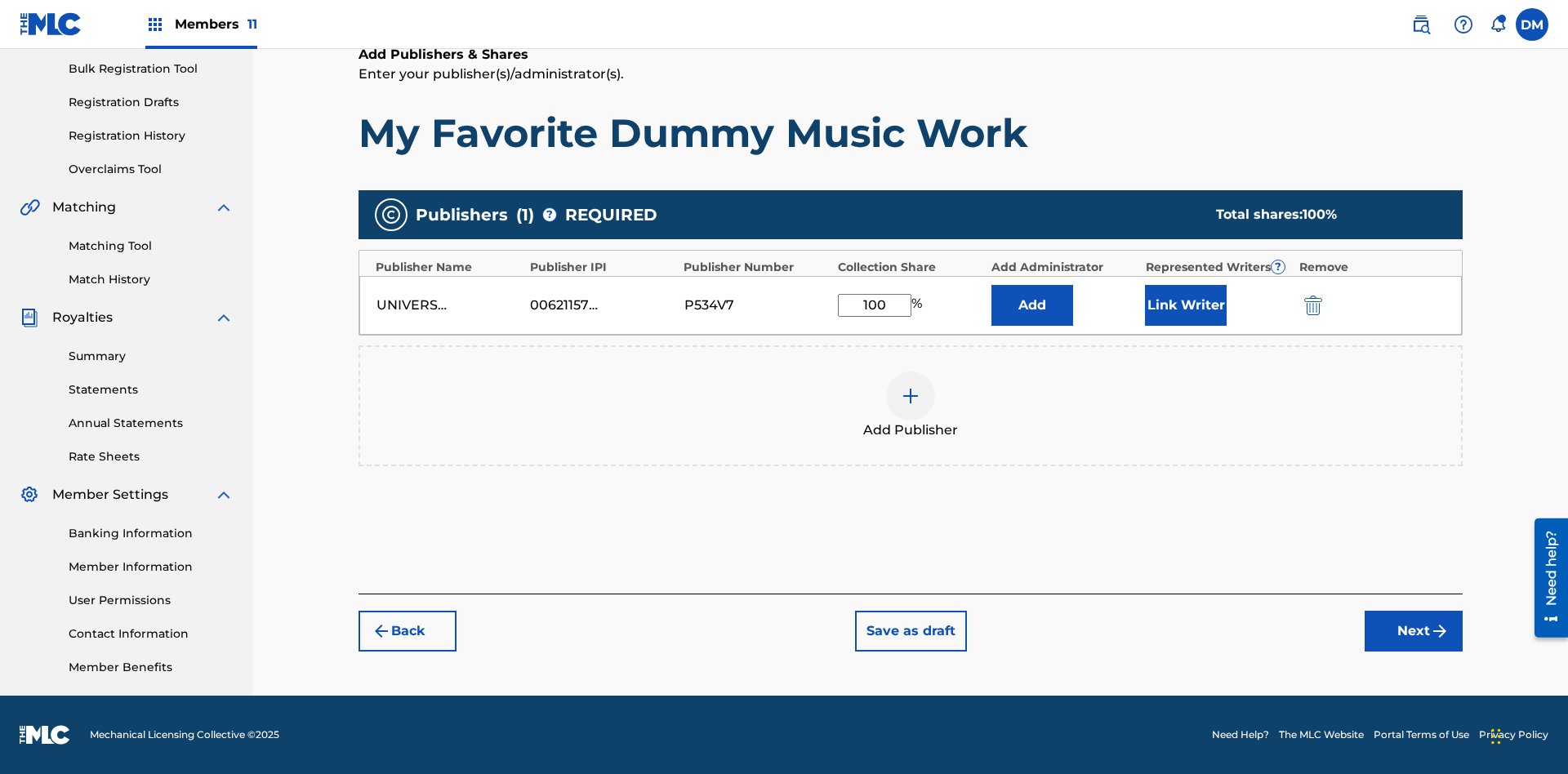
click at [1414, 632] on button "Next" at bounding box center [1413, 631] width 98 height 41
